Goal: Check status: Check status

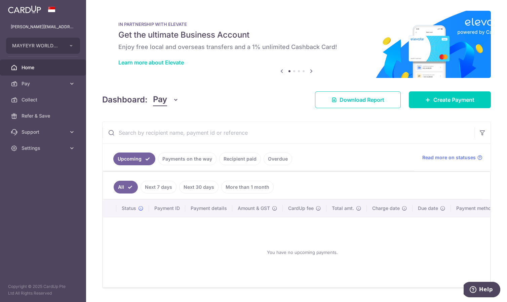
click at [276, 158] on link "Overdue" at bounding box center [278, 159] width 29 height 13
click at [213, 159] on link "Recipient paid" at bounding box center [231, 159] width 42 height 13
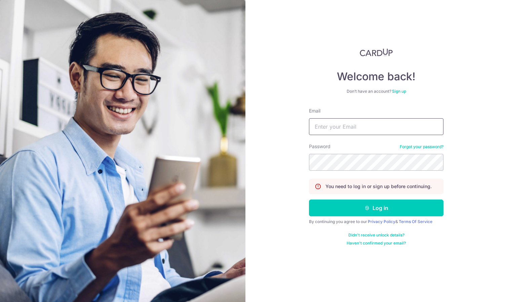
click at [328, 128] on input "Email" at bounding box center [376, 126] width 135 height 17
click at [327, 125] on input "Email" at bounding box center [376, 126] width 135 height 17
type input "[PERSON_NAME][EMAIL_ADDRESS][DOMAIN_NAME]"
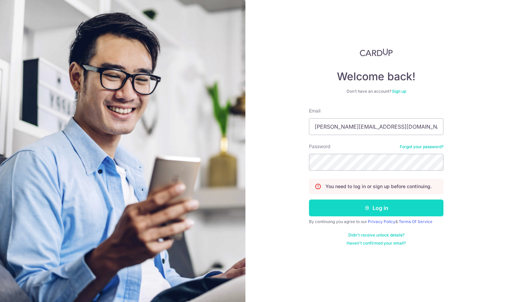
click at [381, 208] on button "Log in" at bounding box center [376, 208] width 135 height 17
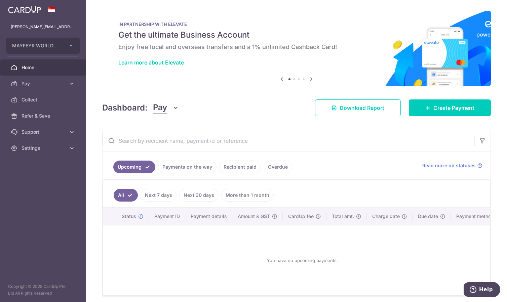
click at [237, 170] on link "Recipient paid" at bounding box center [240, 167] width 42 height 13
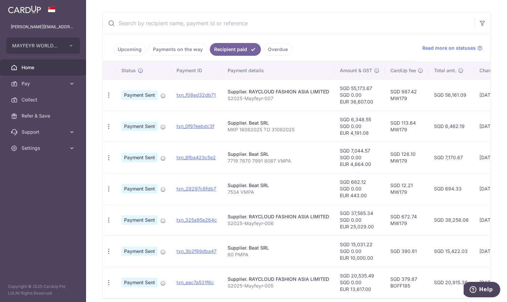
scroll to position [135, 0]
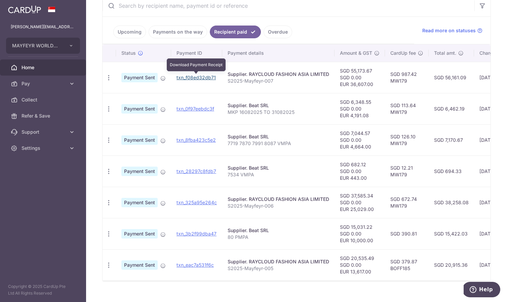
click at [189, 76] on link "txn_f08ed32db71" at bounding box center [196, 78] width 39 height 6
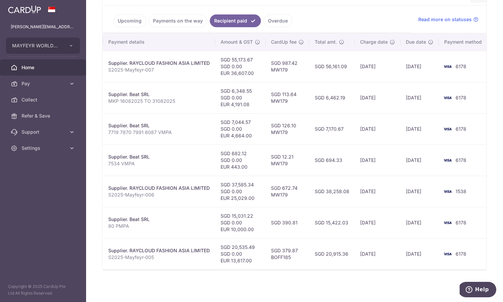
scroll to position [0, 119]
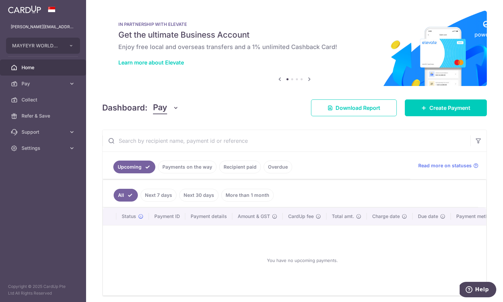
click at [245, 168] on link "Recipient paid" at bounding box center [240, 167] width 42 height 13
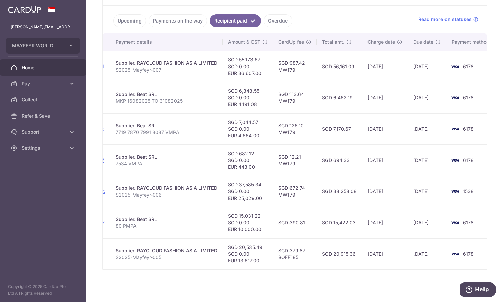
scroll to position [0, 119]
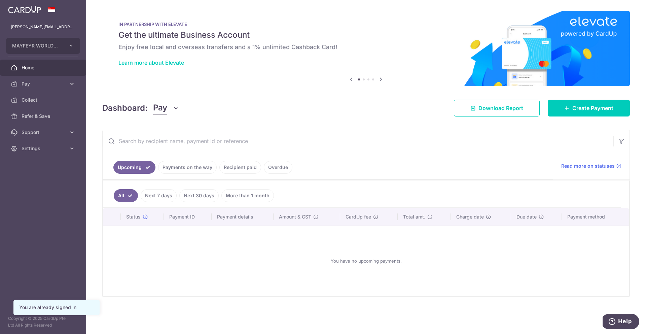
click at [264, 172] on link "Overdue" at bounding box center [278, 167] width 29 height 13
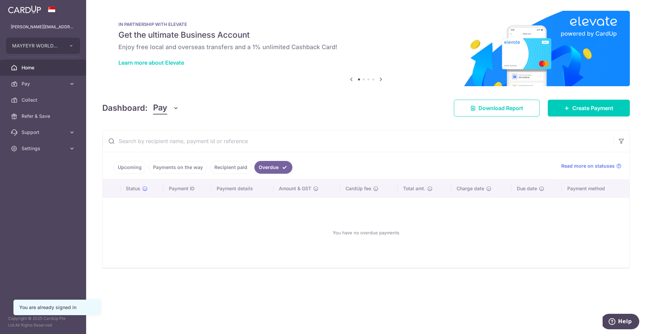
click at [238, 171] on link "Recipient paid" at bounding box center [231, 167] width 42 height 13
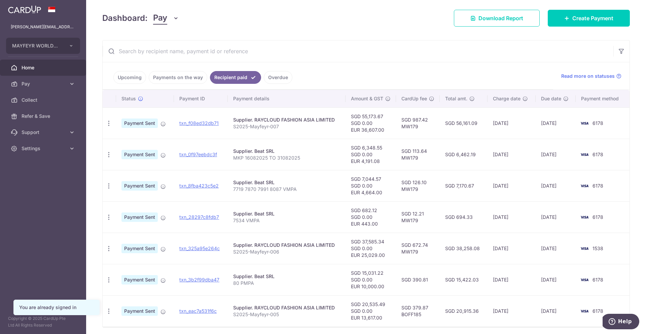
scroll to position [89, 0]
